Goal: Navigation & Orientation: Find specific page/section

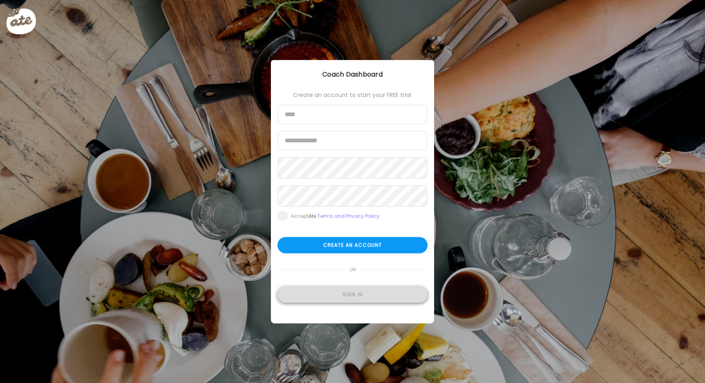
click at [359, 294] on div "Sign in" at bounding box center [353, 294] width 150 height 16
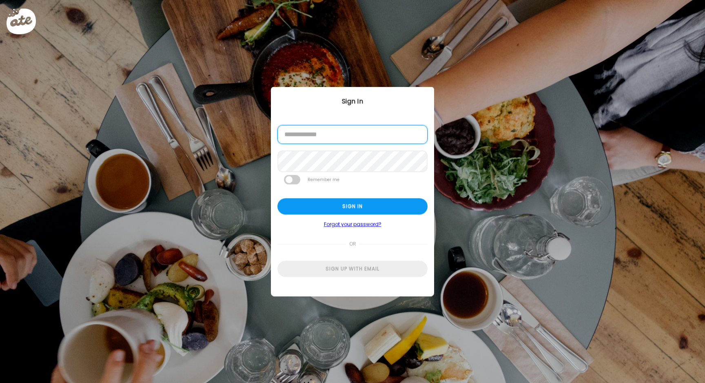
type input "**********"
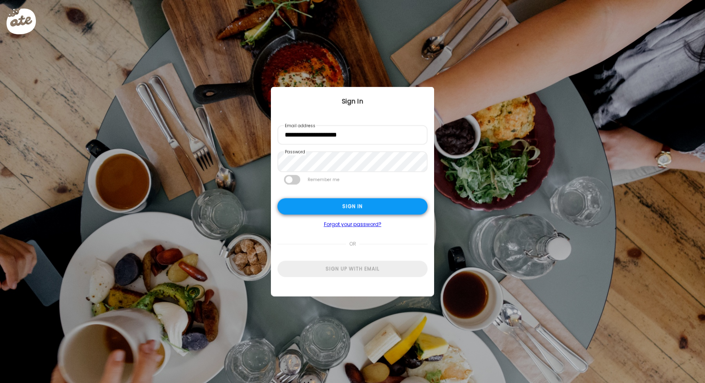
click at [353, 206] on div "Sign in" at bounding box center [353, 206] width 150 height 16
type textarea "**********"
type input "**********"
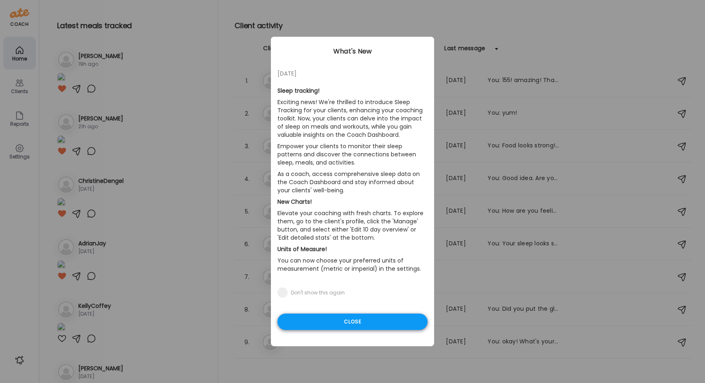
click at [363, 319] on div "Close" at bounding box center [353, 321] width 150 height 16
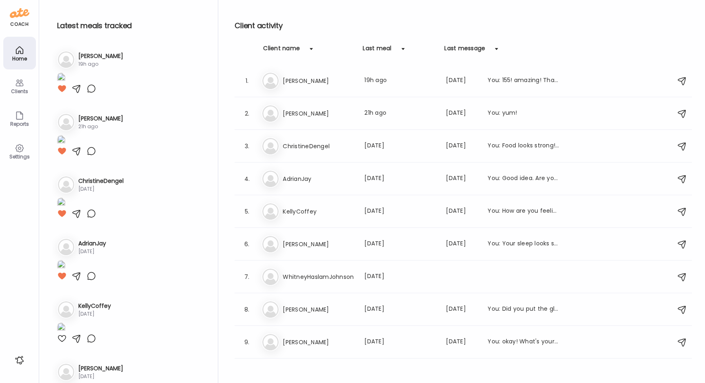
click at [19, 89] on div "Clients" at bounding box center [19, 91] width 29 height 5
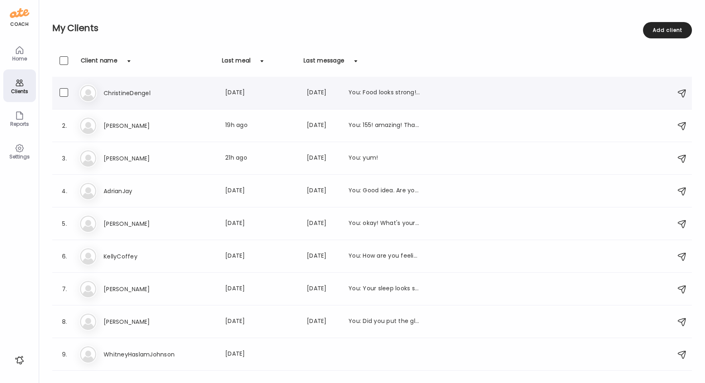
click at [122, 91] on h3 "ChristineDengel" at bounding box center [140, 93] width 72 height 10
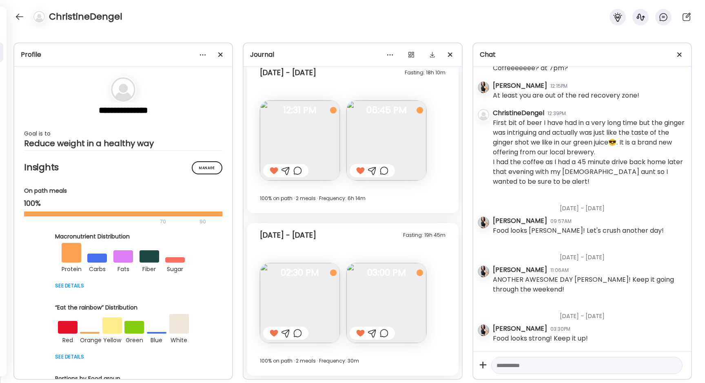
scroll to position [8481, 0]
click at [22, 14] on div at bounding box center [19, 16] width 13 height 13
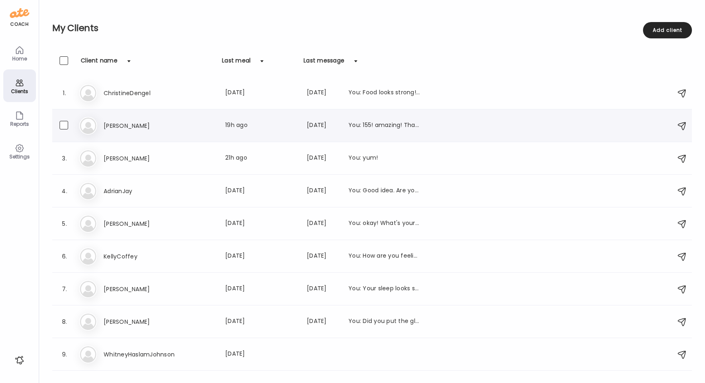
click at [113, 127] on h3 "[PERSON_NAME]" at bounding box center [140, 126] width 72 height 10
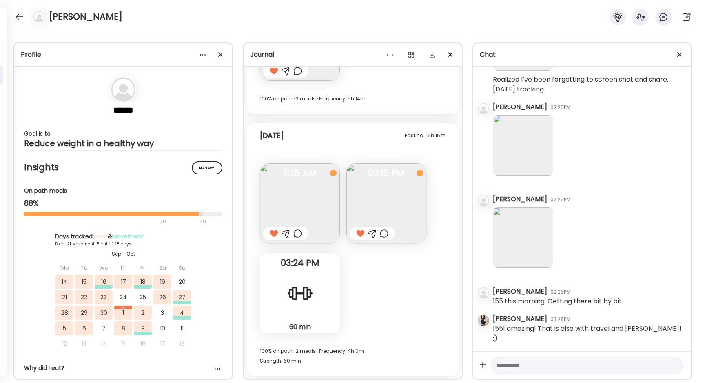
scroll to position [13576, 0]
click at [22, 18] on div at bounding box center [19, 16] width 13 height 13
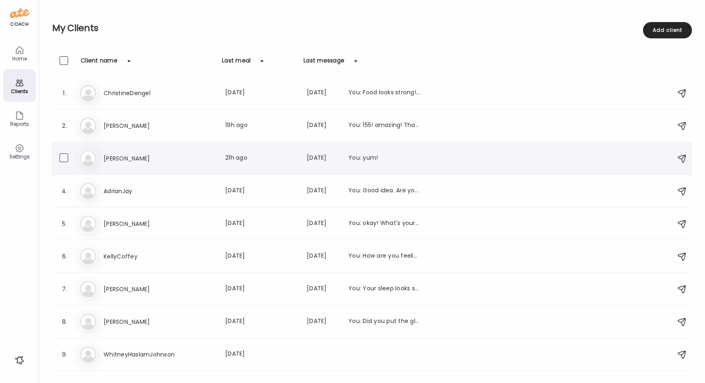
click at [110, 159] on h3 "[PERSON_NAME]" at bounding box center [140, 158] width 72 height 10
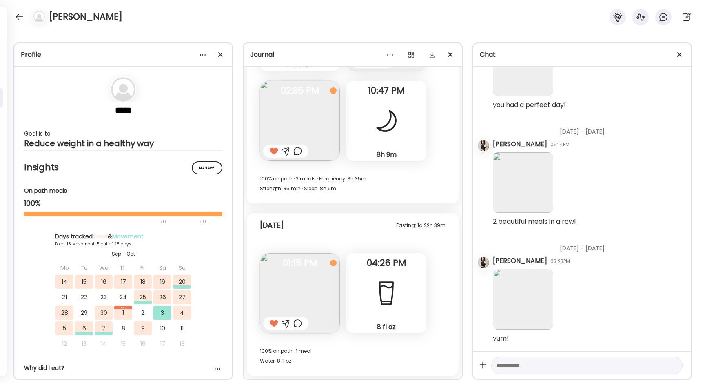
scroll to position [1826, 0]
click at [19, 16] on div at bounding box center [19, 16] width 13 height 13
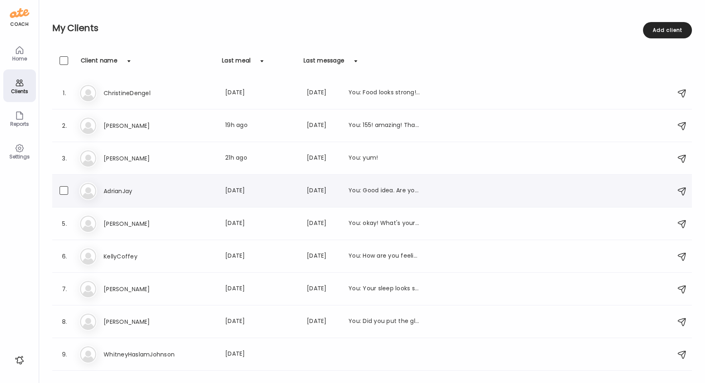
click at [125, 190] on h3 "AdrianJay" at bounding box center [140, 191] width 72 height 10
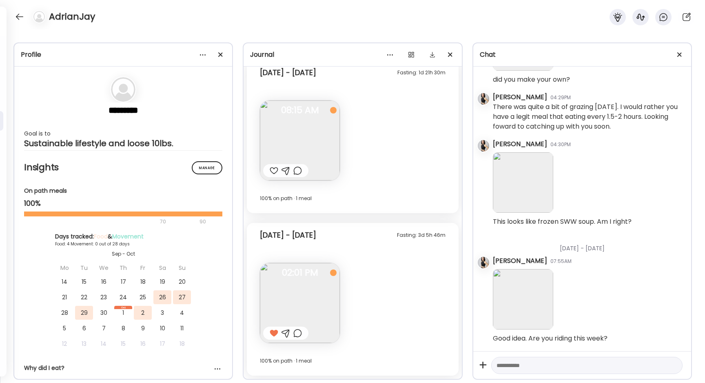
scroll to position [8103, 0]
click at [14, 15] on div at bounding box center [19, 16] width 13 height 13
